Goal: Task Accomplishment & Management: Manage account settings

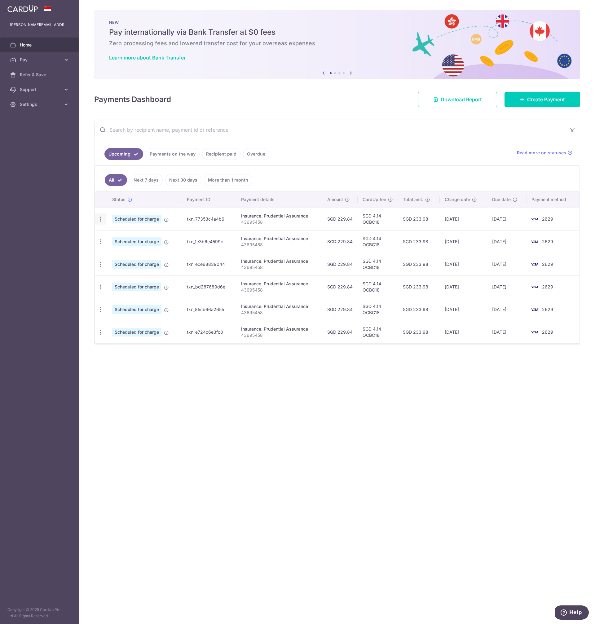
click at [102, 220] on icon "button" at bounding box center [100, 219] width 7 height 7
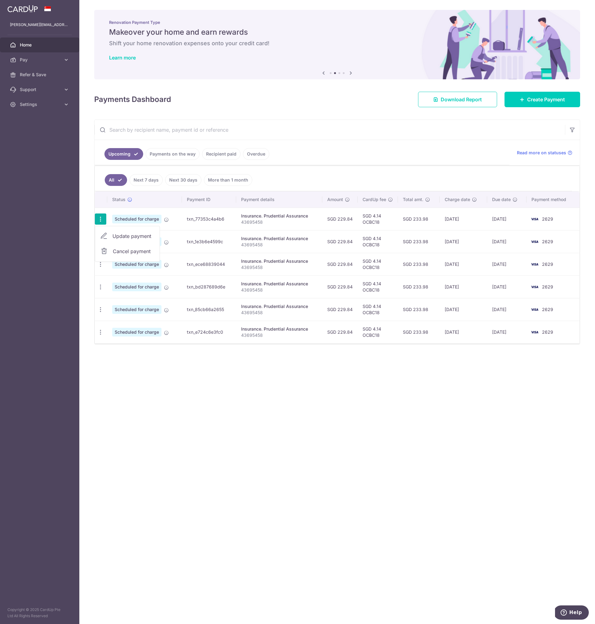
click at [103, 236] on icon at bounding box center [103, 236] width 7 height 7
radio input "true"
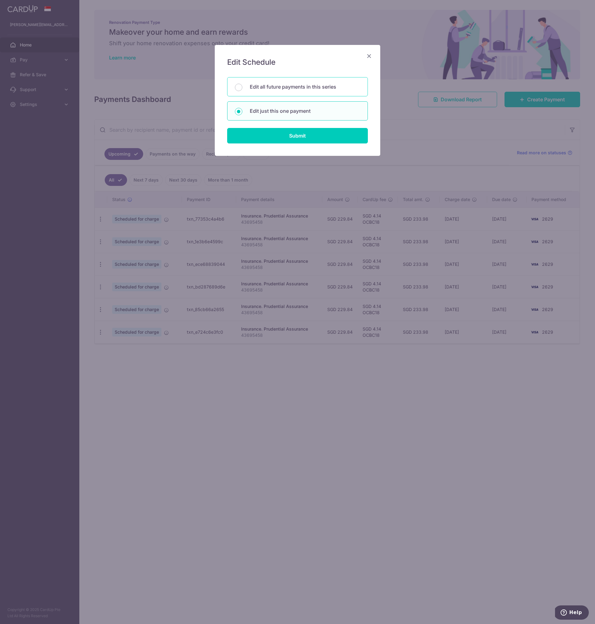
click at [304, 89] on p "Edit all future payments in this series" at bounding box center [305, 86] width 110 height 7
click at [242, 89] on input "Edit all future payments in this series" at bounding box center [238, 87] width 7 height 7
radio input "true"
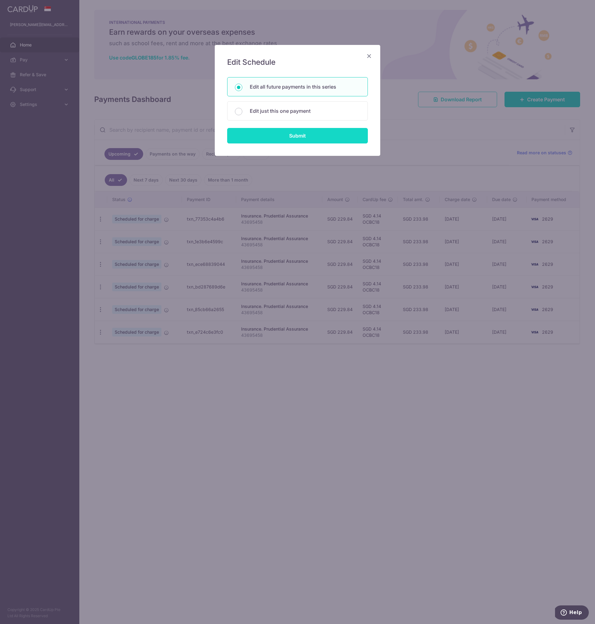
click at [295, 137] on input "Submit" at bounding box center [297, 136] width 141 height 16
radio input "true"
type input "229.84"
type input "43695458"
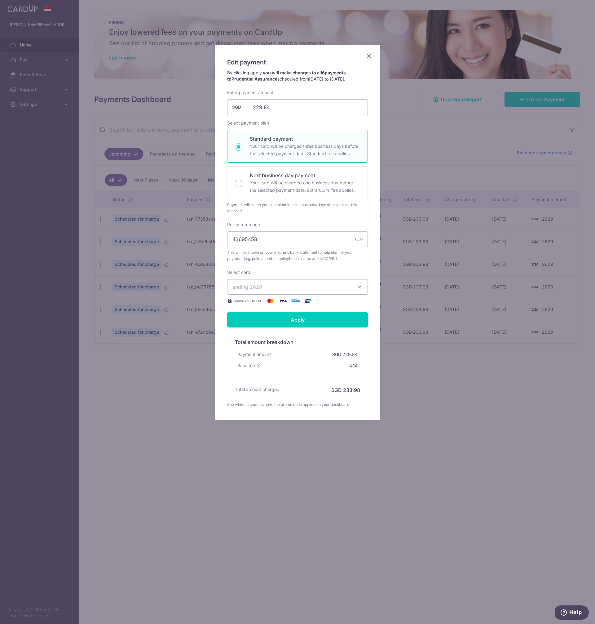
click at [368, 54] on icon "Close" at bounding box center [369, 56] width 7 height 8
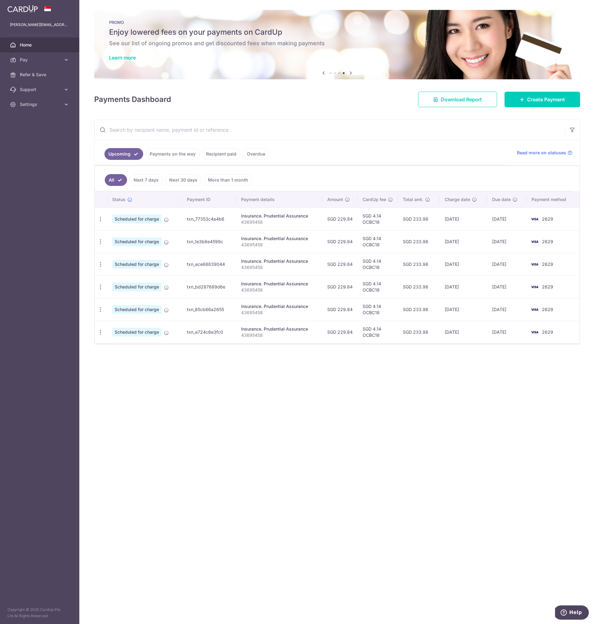
click at [231, 428] on div "× Pause Schedule Pause all future payments in this series Pause just this one p…" at bounding box center [337, 312] width 516 height 624
click at [214, 388] on div "× Pause Schedule Pause all future payments in this series Pause just this one p…" at bounding box center [337, 312] width 516 height 624
click at [200, 365] on div "× Pause Schedule Pause all future payments in this series Pause just this one p…" at bounding box center [337, 312] width 516 height 624
click at [191, 359] on div "× Pause Schedule Pause all future payments in this series Pause just this one p…" at bounding box center [337, 312] width 516 height 624
click at [99, 218] on icon "button" at bounding box center [100, 219] width 7 height 7
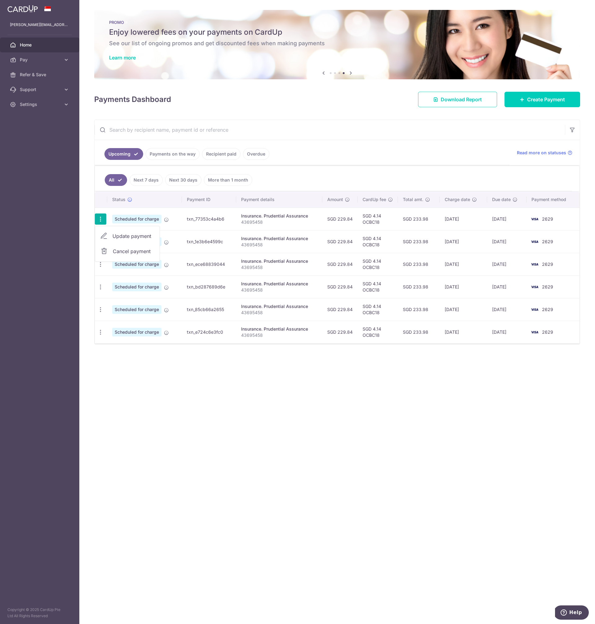
click at [251, 466] on div "× Pause Schedule Pause all future payments in this series Pause just this one p…" at bounding box center [337, 312] width 516 height 624
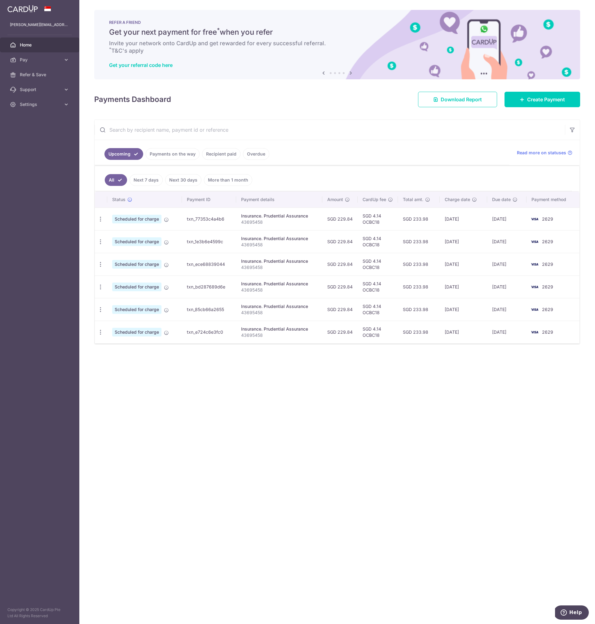
click at [291, 435] on div "× Pause Schedule Pause all future payments in this series Pause just this one p…" at bounding box center [337, 312] width 516 height 624
click at [302, 100] on div "Payments Dashboard Download Report Create Payment" at bounding box center [337, 98] width 486 height 18
click at [230, 99] on div "Payments Dashboard Download Report Create Payment" at bounding box center [337, 98] width 486 height 18
click at [43, 104] on span "Settings" at bounding box center [40, 104] width 41 height 6
click at [34, 134] on span "Logout" at bounding box center [40, 134] width 41 height 6
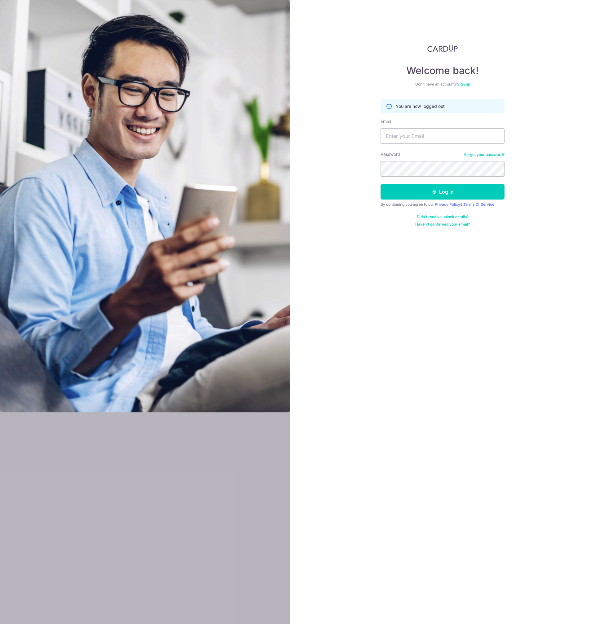
click at [447, 339] on div "Welcome back! Don’t have an account? Sign up You are now logged out Email Passw…" at bounding box center [442, 312] width 305 height 624
